Goal: Task Accomplishment & Management: Use online tool/utility

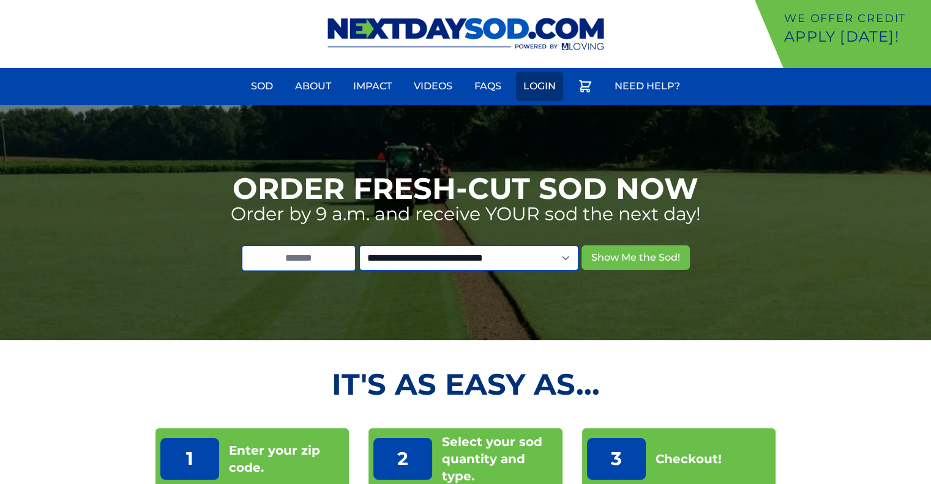
click at [536, 88] on link "Login" at bounding box center [539, 86] width 47 height 29
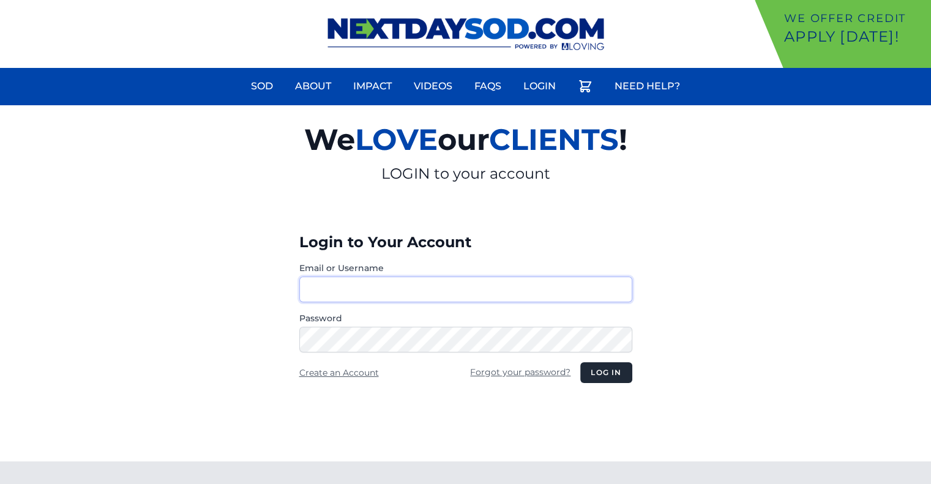
type input "********"
click at [608, 374] on button "Log in" at bounding box center [605, 372] width 51 height 21
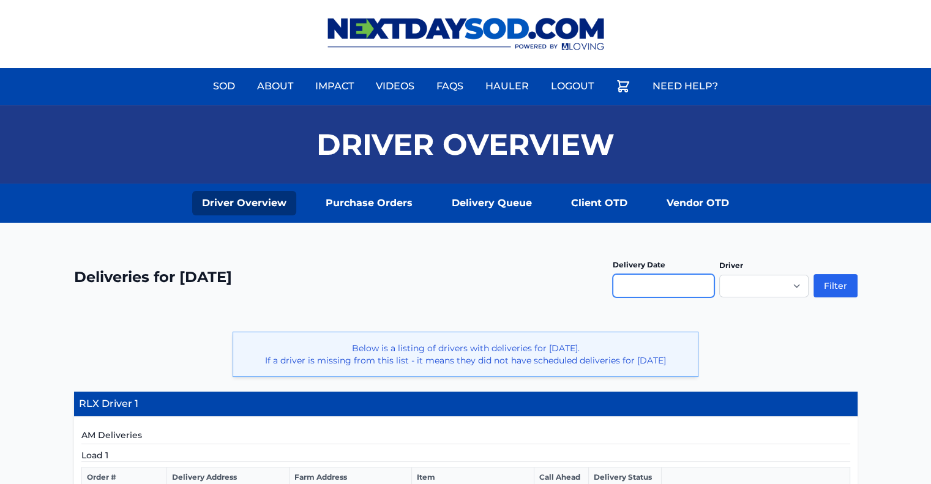
click at [666, 288] on input "text" at bounding box center [664, 285] width 102 height 23
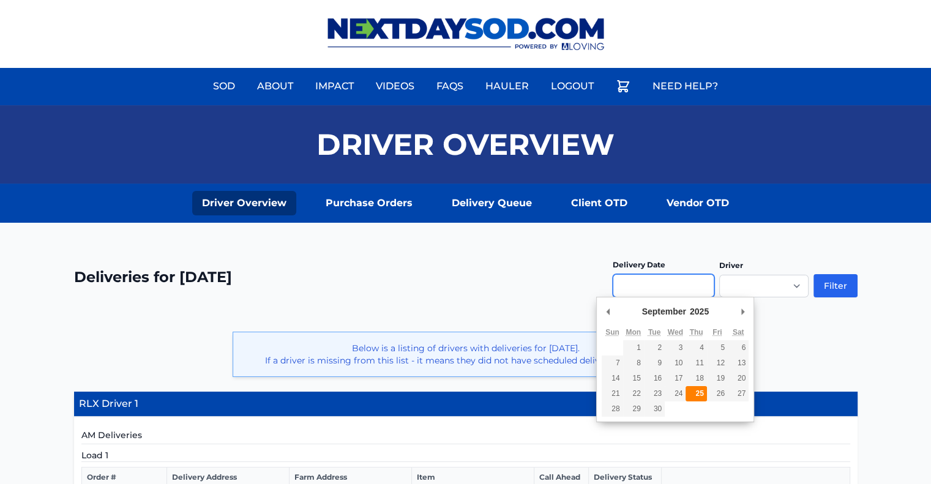
type input "**********"
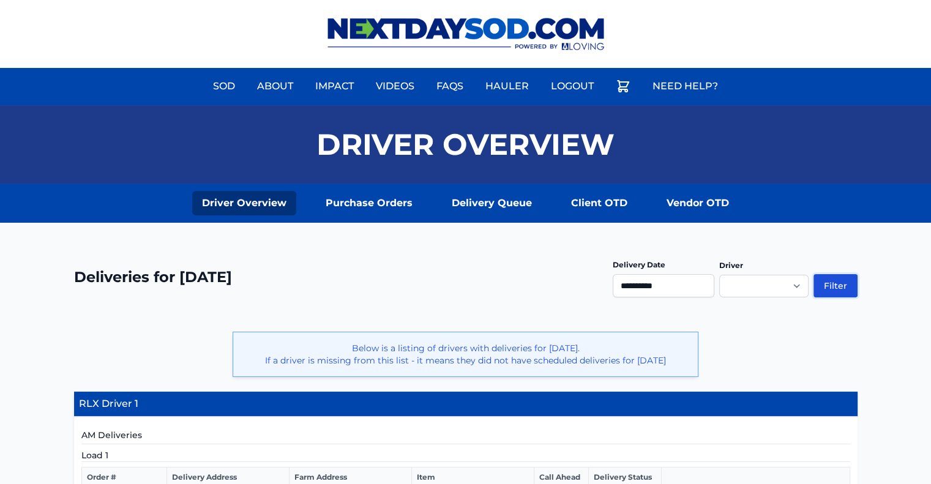
click at [830, 285] on button "Filter" at bounding box center [835, 285] width 44 height 23
click at [835, 284] on button "Filter" at bounding box center [835, 285] width 44 height 23
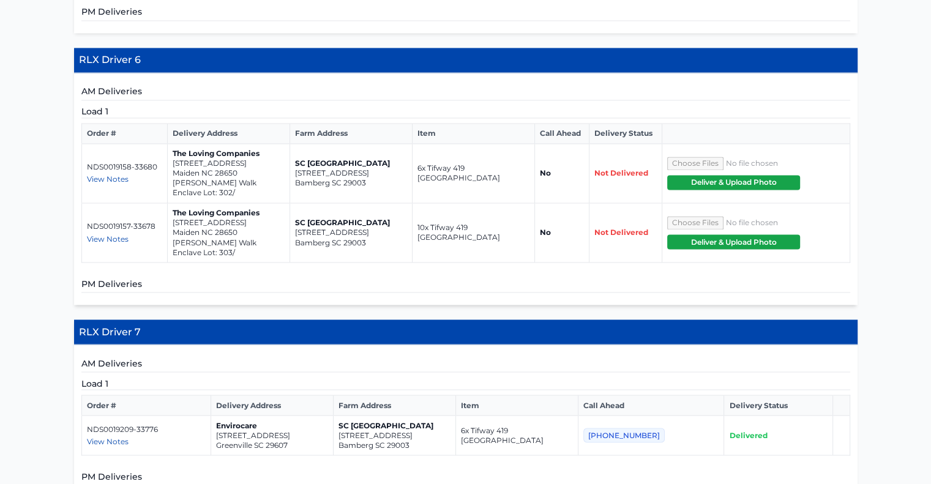
scroll to position [2068, 0]
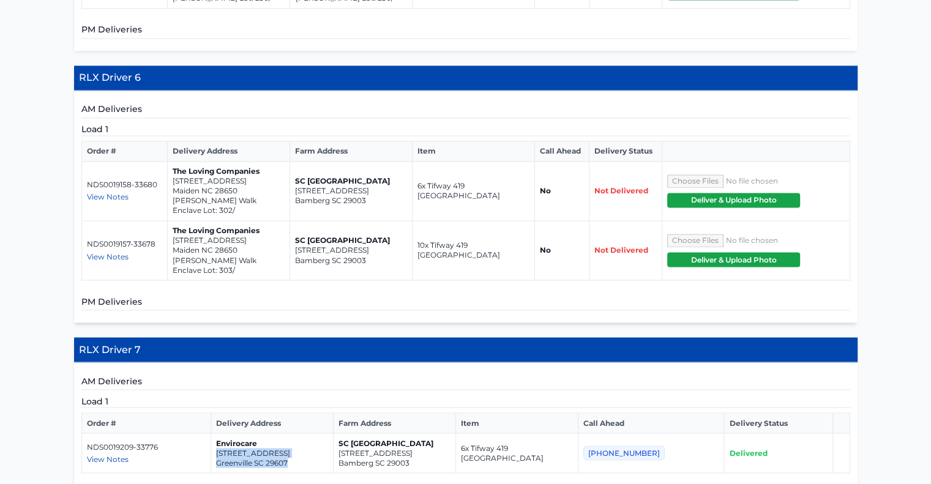
drag, startPoint x: 308, startPoint y: 352, endPoint x: 227, endPoint y: 338, distance: 81.9
click at [227, 433] on td "Envirocare 517 Morning Creek Place Greenville SC 29607" at bounding box center [272, 453] width 122 height 40
copy td "517 Morning Creek Place Greenville SC 29607"
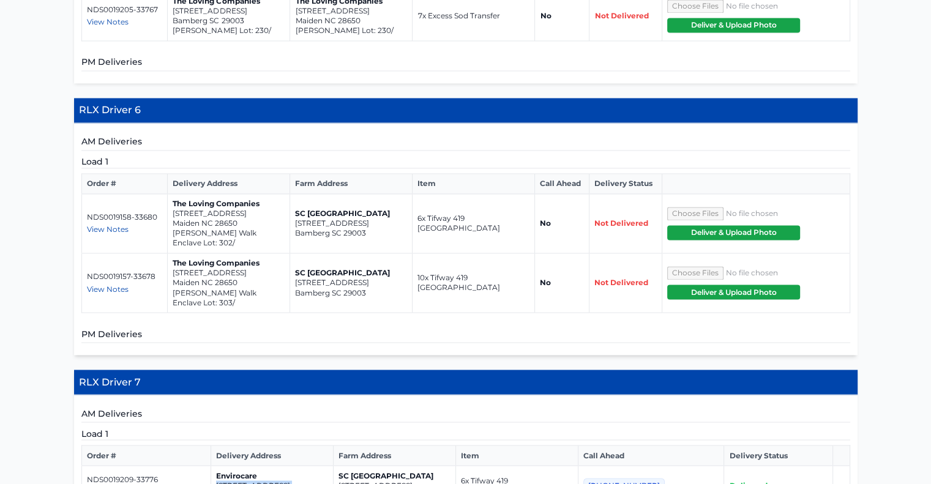
scroll to position [1945, 0]
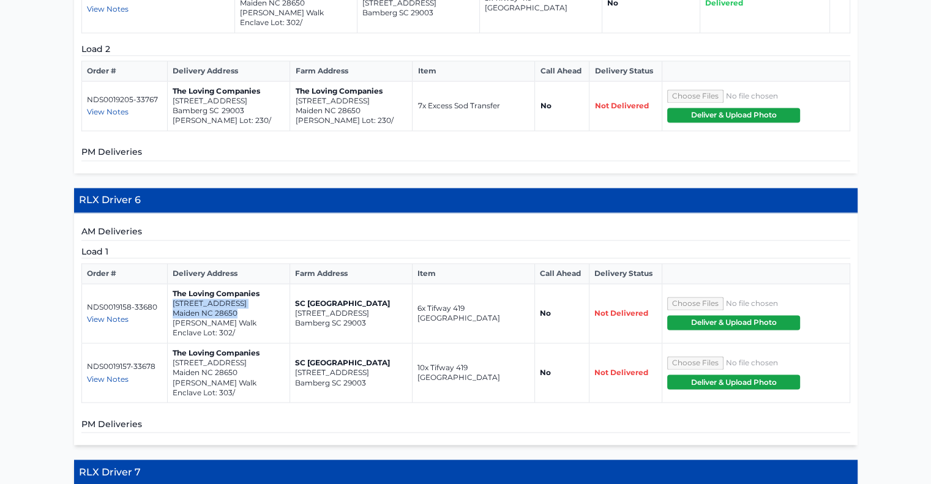
drag, startPoint x: 238, startPoint y: 201, endPoint x: 171, endPoint y: 191, distance: 67.4
click at [171, 284] on td "The Loving Companies 4345 Shimmering Stone Way Maiden NC 28650 Shannon Woods Wa…" at bounding box center [228, 313] width 122 height 59
copy td "4345 Shimmering Stone Way Maiden NC 28650"
drag, startPoint x: 245, startPoint y: 259, endPoint x: 174, endPoint y: 252, distance: 71.4
click at [174, 343] on td "The Loving Companies 4339 Shimmering Stone Way Maiden NC 28650 Shannon Woods Wa…" at bounding box center [228, 372] width 122 height 59
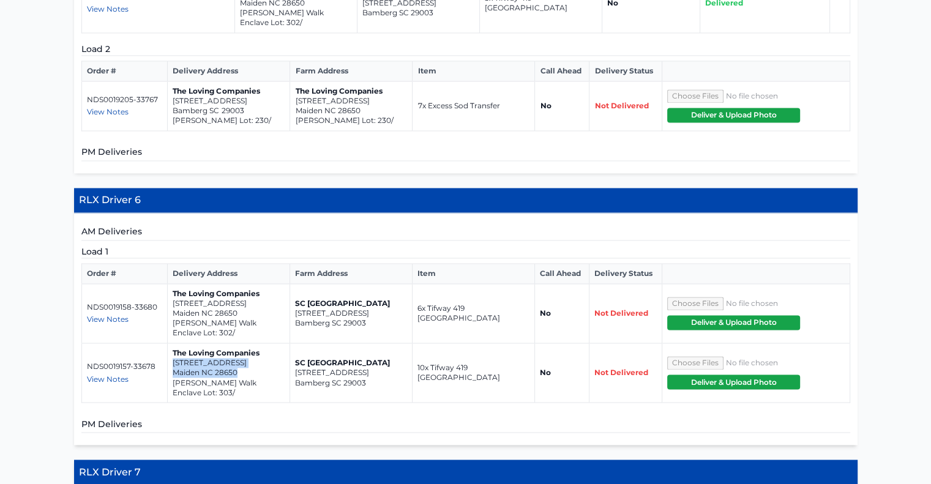
copy td "4339 Shimmering Stone Way Maiden NC 28650"
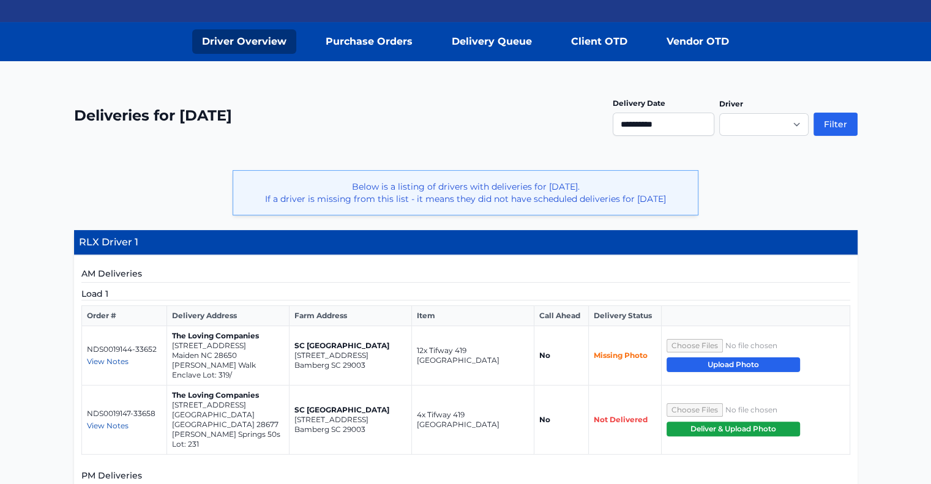
scroll to position [110, 0]
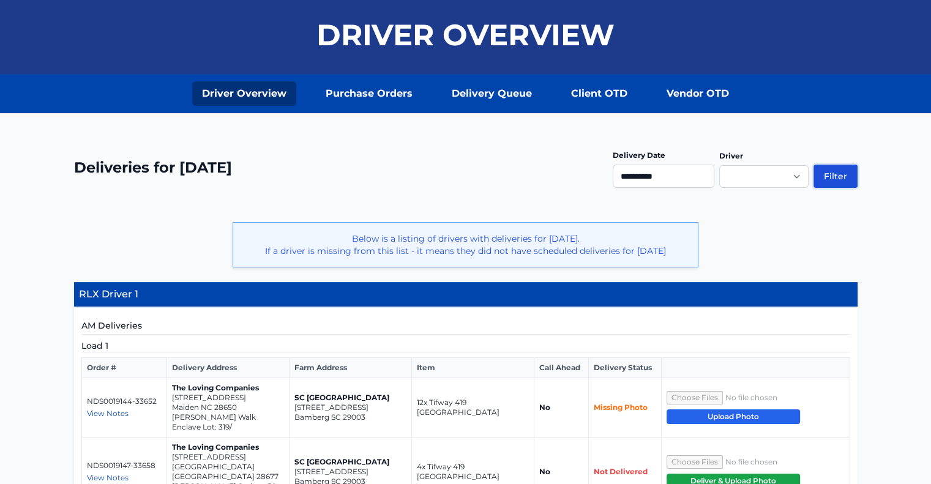
click at [844, 177] on button "Filter" at bounding box center [835, 176] width 44 height 23
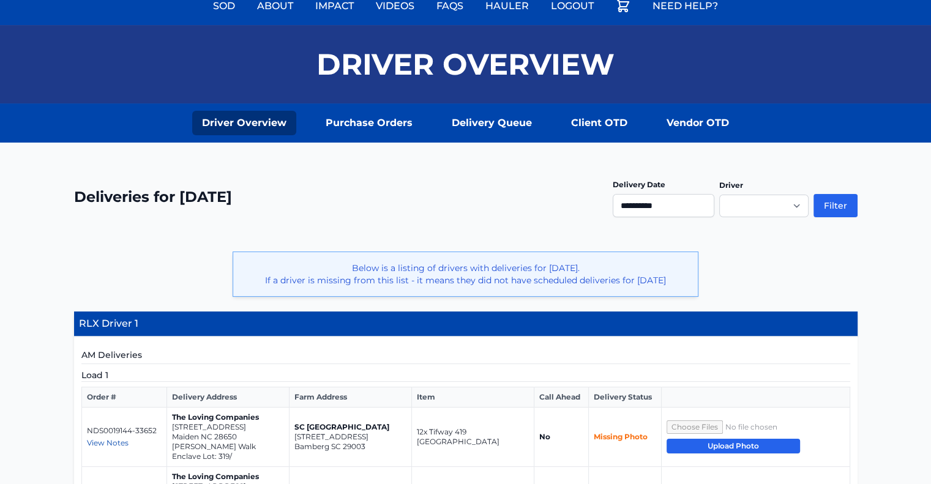
scroll to position [61, 0]
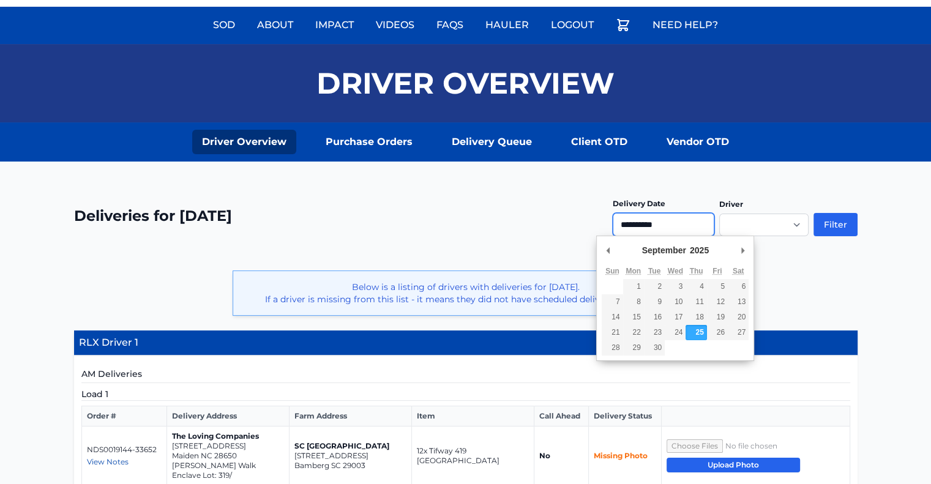
click at [681, 222] on input "**********" at bounding box center [664, 224] width 102 height 23
type input "**********"
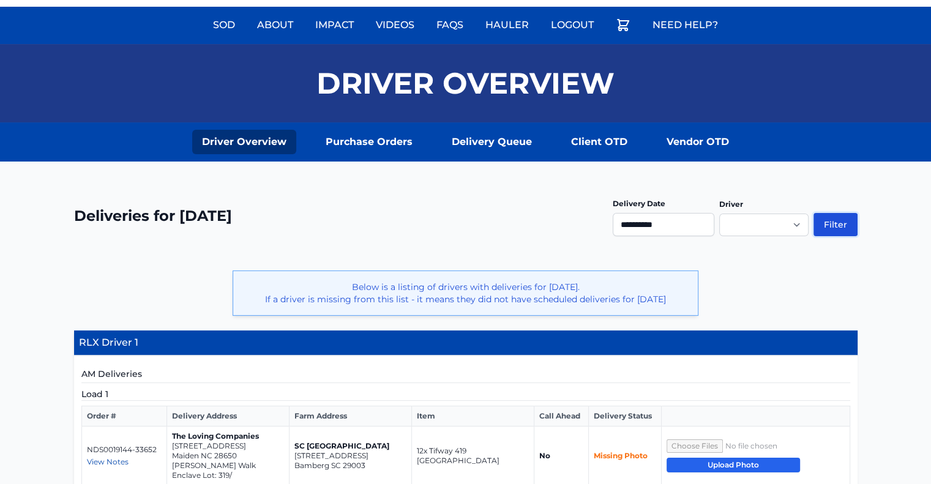
click at [840, 220] on button "Filter" at bounding box center [835, 224] width 44 height 23
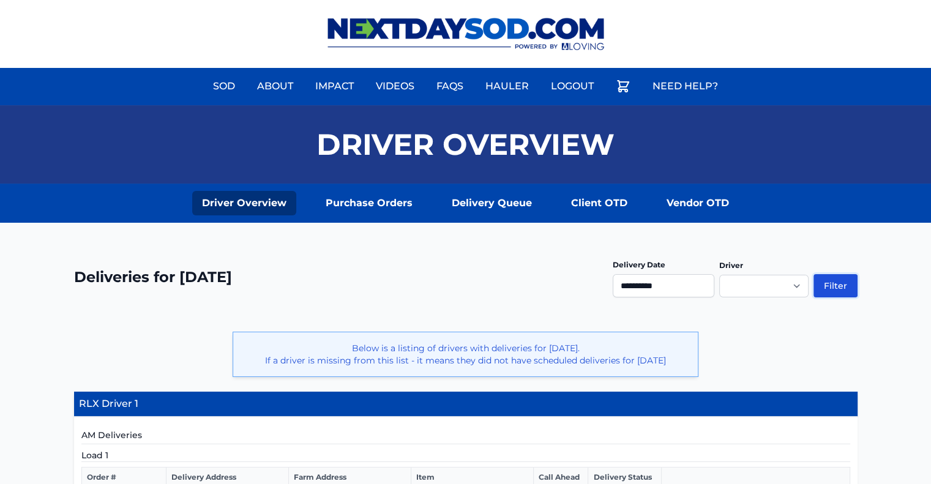
click at [833, 283] on button "Filter" at bounding box center [835, 285] width 44 height 23
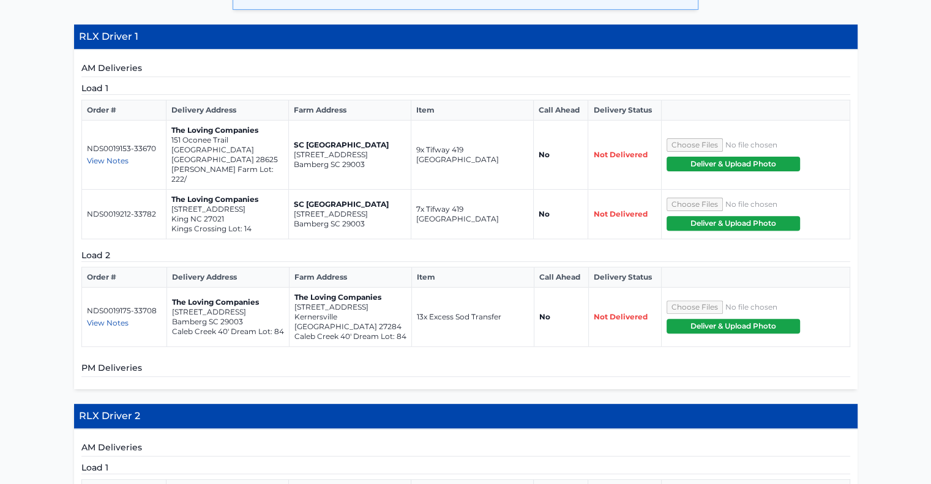
scroll to position [428, 0]
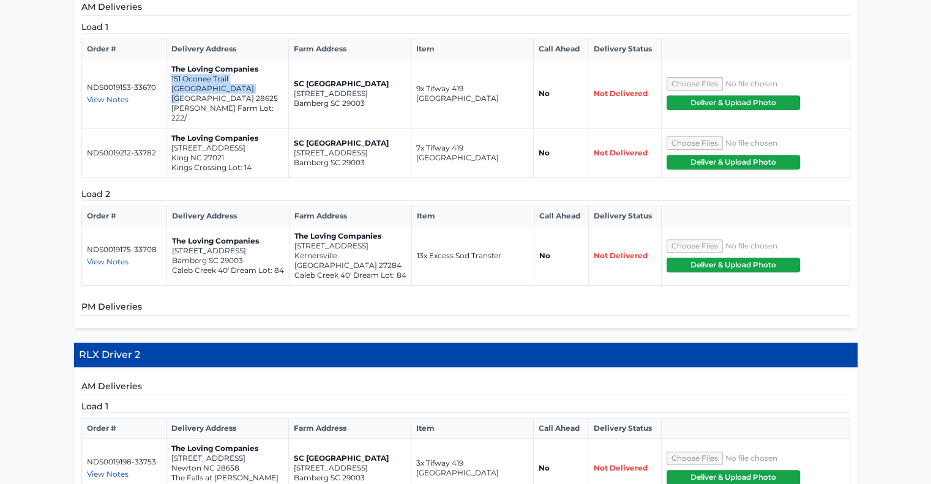
drag, startPoint x: 250, startPoint y: 99, endPoint x: 171, endPoint y: 89, distance: 79.5
click at [171, 89] on td "The Loving Companies [STREET_ADDRESS][PERSON_NAME]/" at bounding box center [227, 93] width 122 height 69
copy td "[STREET_ADDRESS]"
drag, startPoint x: 235, startPoint y: 148, endPoint x: 171, endPoint y: 141, distance: 64.0
click at [171, 141] on td "The Loving Companies [STREET_ADDRESS]" at bounding box center [227, 154] width 122 height 50
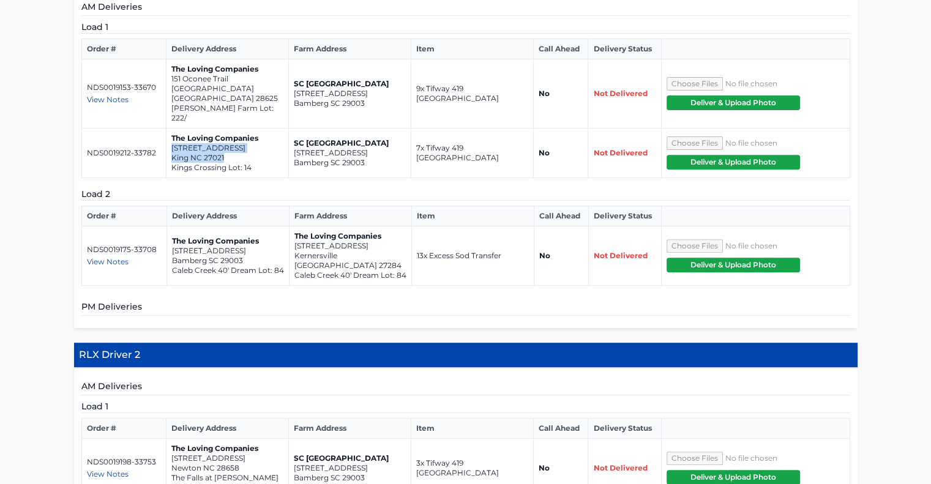
copy td "[STREET_ADDRESS]"
drag, startPoint x: 377, startPoint y: 246, endPoint x: 294, endPoint y: 237, distance: 83.7
click at [294, 237] on td "The Loving Companies [STREET_ADDRESS] [GEOGRAPHIC_DATA] 40' Dream Lot: 84" at bounding box center [350, 255] width 122 height 59
copy td "[STREET_ADDRESS]"
drag, startPoint x: 249, startPoint y: 99, endPoint x: 169, endPoint y: 92, distance: 80.4
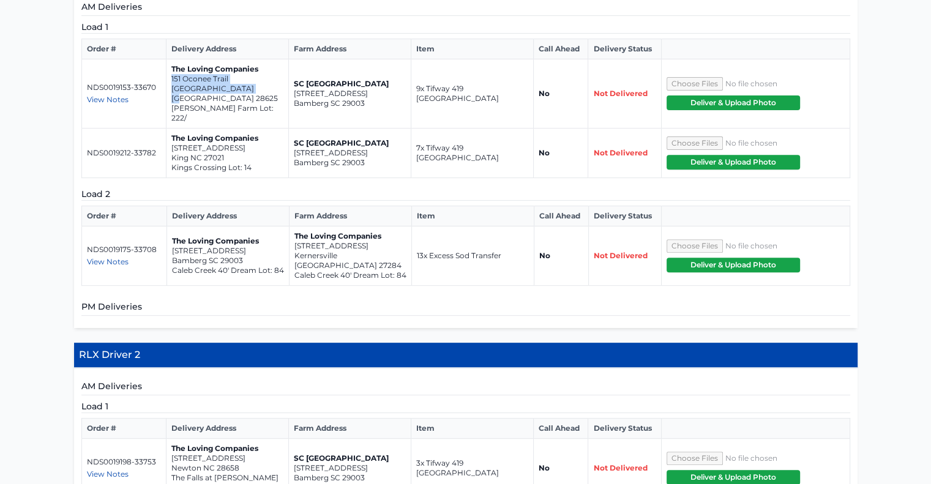
click at [169, 92] on td "The Loving Companies [STREET_ADDRESS][PERSON_NAME]/" at bounding box center [227, 93] width 122 height 69
copy td "[STREET_ADDRESS]"
drag, startPoint x: 230, startPoint y: 146, endPoint x: 170, endPoint y: 141, distance: 60.2
click at [170, 141] on td "The Loving Companies [STREET_ADDRESS]" at bounding box center [227, 154] width 122 height 50
copy td "[STREET_ADDRESS]"
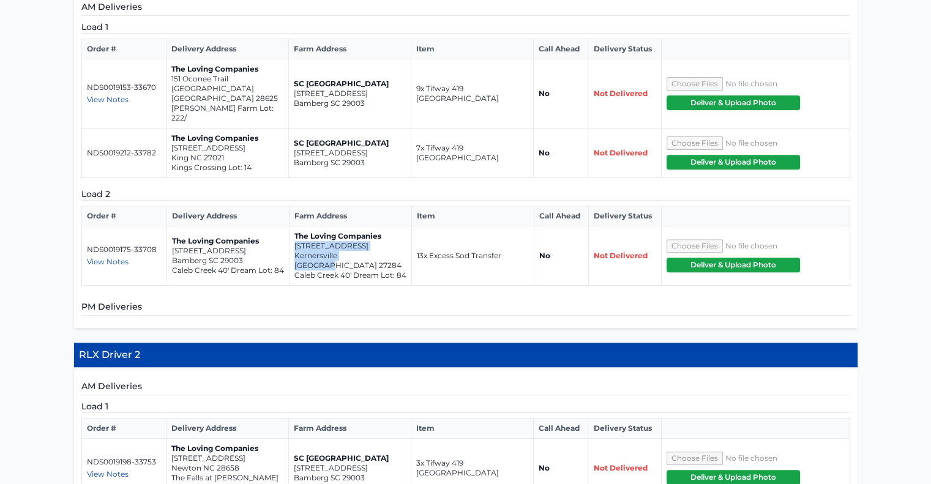
drag, startPoint x: 375, startPoint y: 244, endPoint x: 293, endPoint y: 239, distance: 82.1
click at [293, 239] on td "The Loving Companies [STREET_ADDRESS] [GEOGRAPHIC_DATA] 40' Dream Lot: 84" at bounding box center [350, 255] width 122 height 59
copy td "1784 Mallard Drive Kernersville NC 27284"
click at [114, 257] on span "View Notes" at bounding box center [108, 261] width 42 height 9
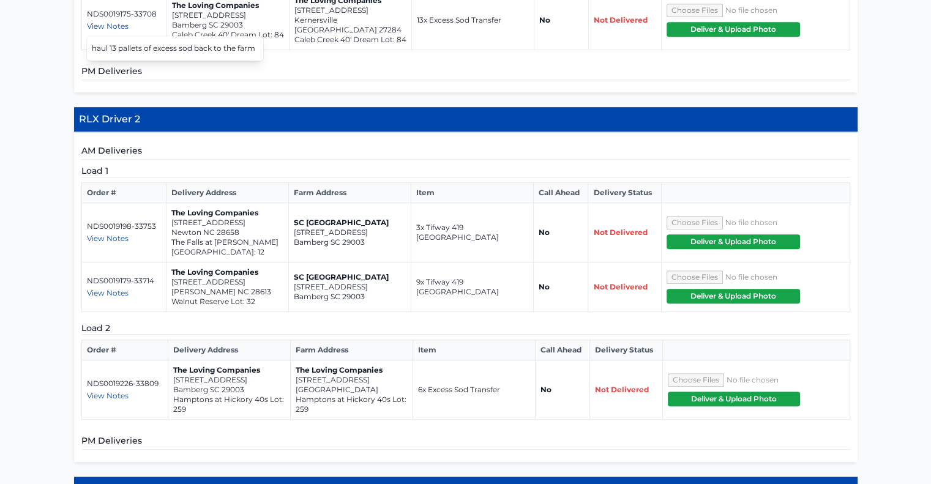
scroll to position [699, 0]
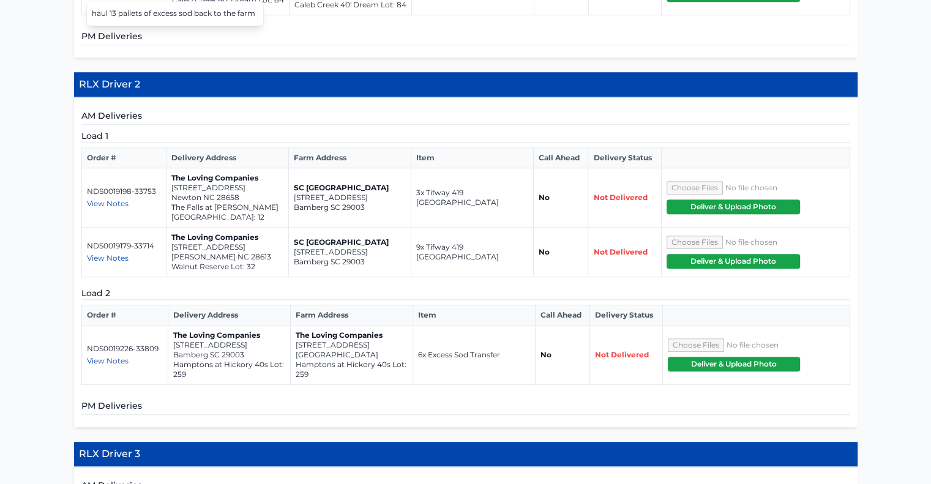
click at [114, 356] on span "View Notes" at bounding box center [108, 360] width 42 height 9
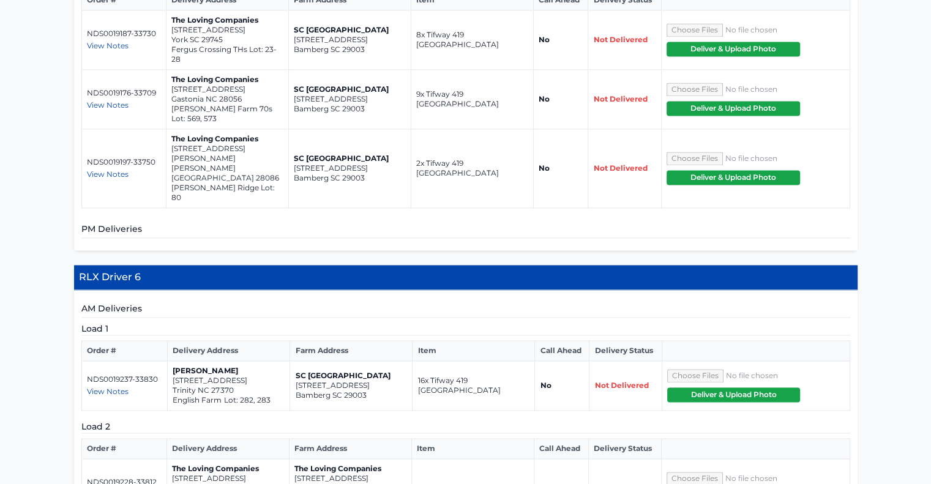
scroll to position [1800, 0]
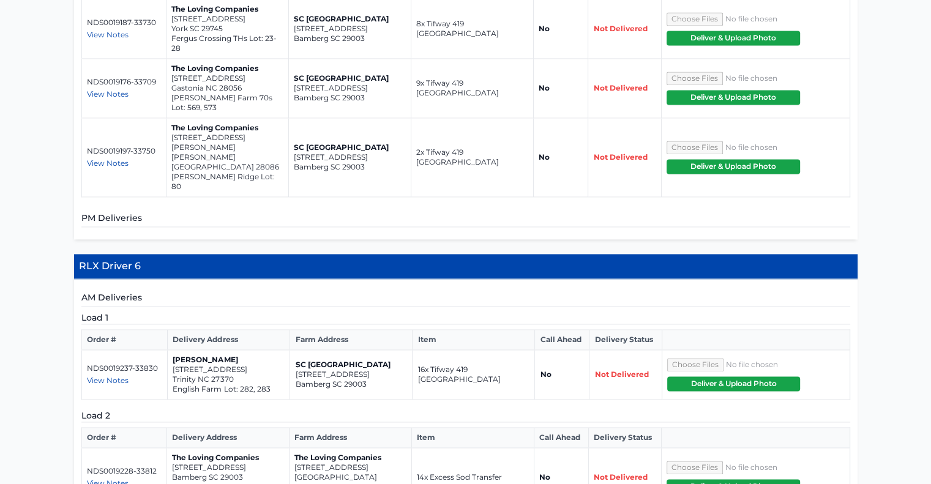
click at [114, 479] on span "View Notes" at bounding box center [108, 483] width 42 height 9
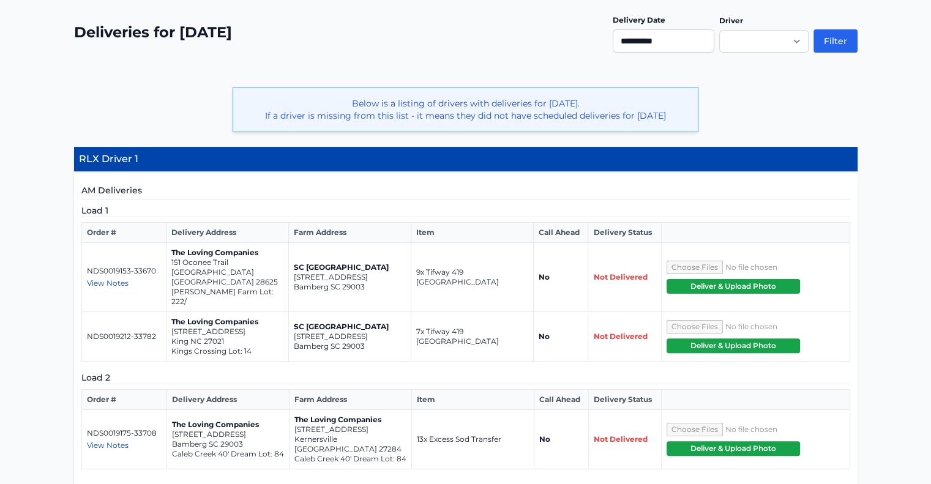
scroll to position [61, 0]
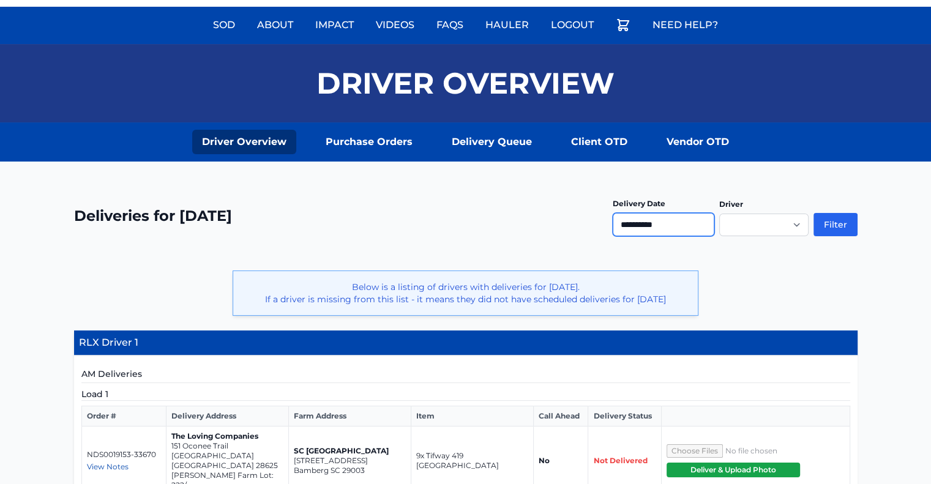
click at [660, 221] on input "**********" at bounding box center [664, 224] width 102 height 23
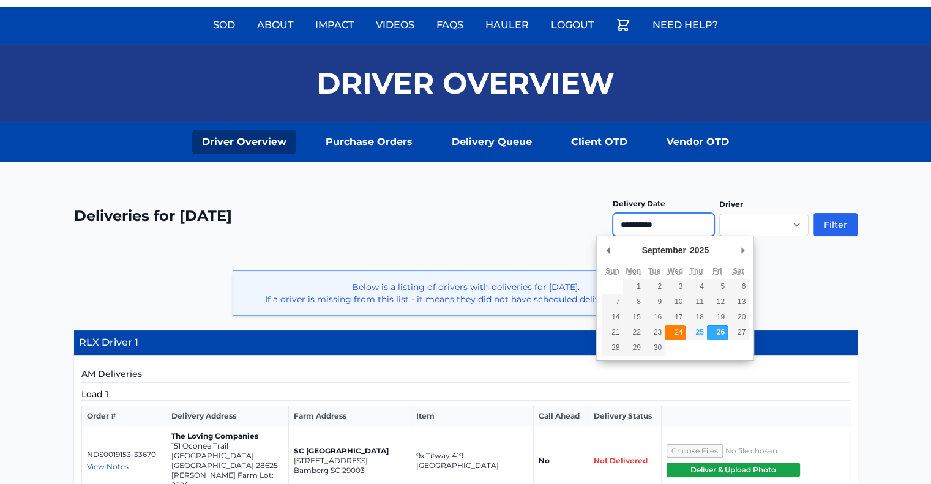
type input "**********"
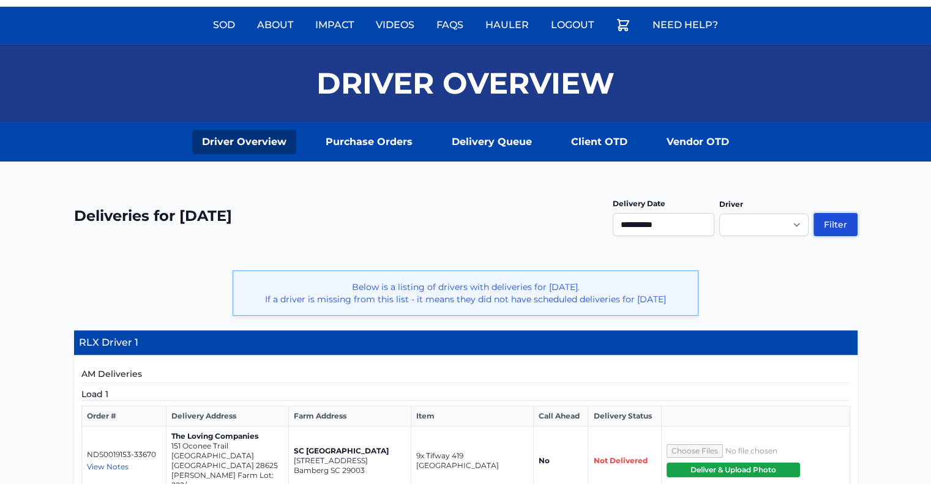
click at [840, 225] on button "Filter" at bounding box center [835, 224] width 44 height 23
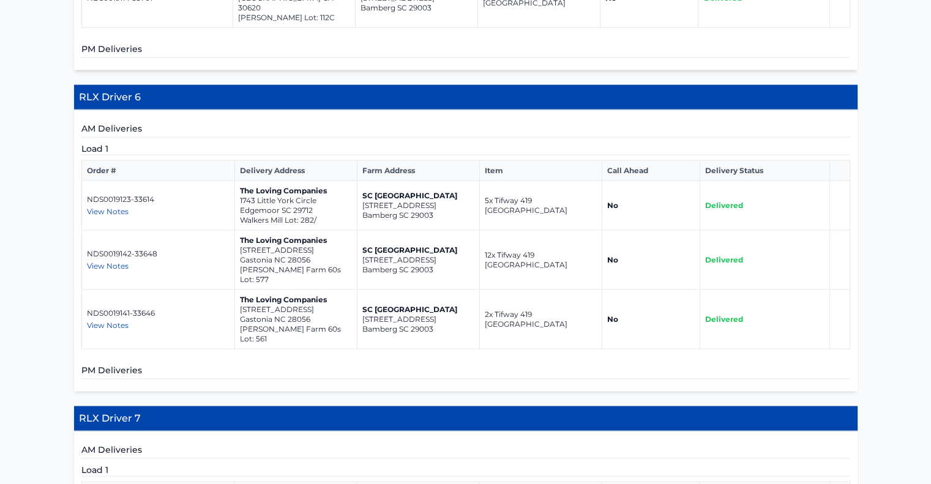
scroll to position [2502, 0]
